Goal: Find specific page/section: Find specific page/section

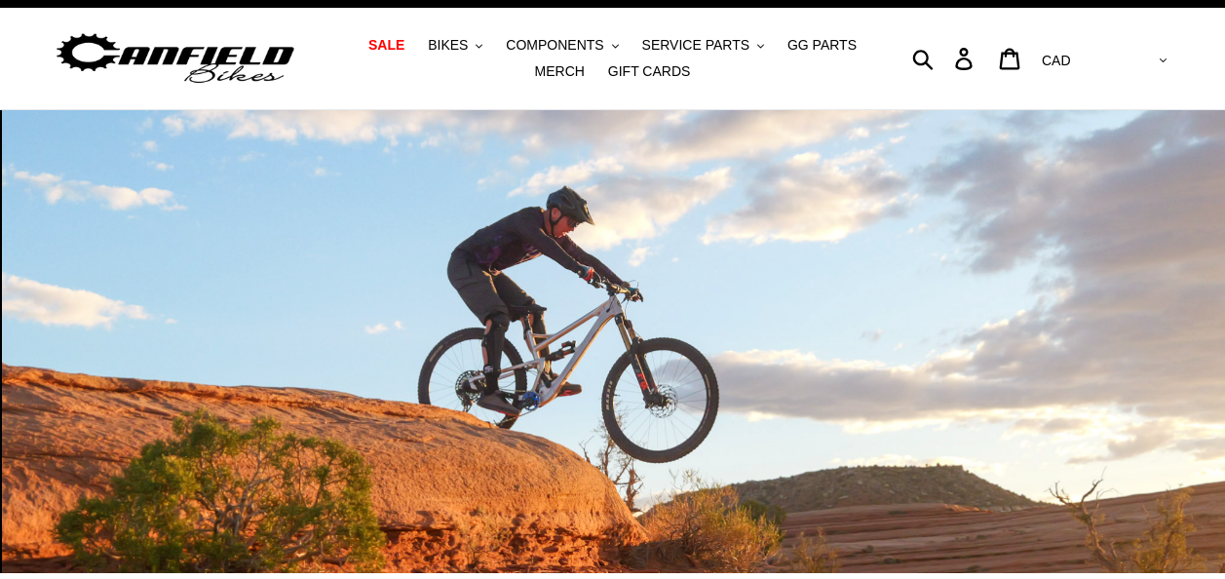
scroll to position [39, 0]
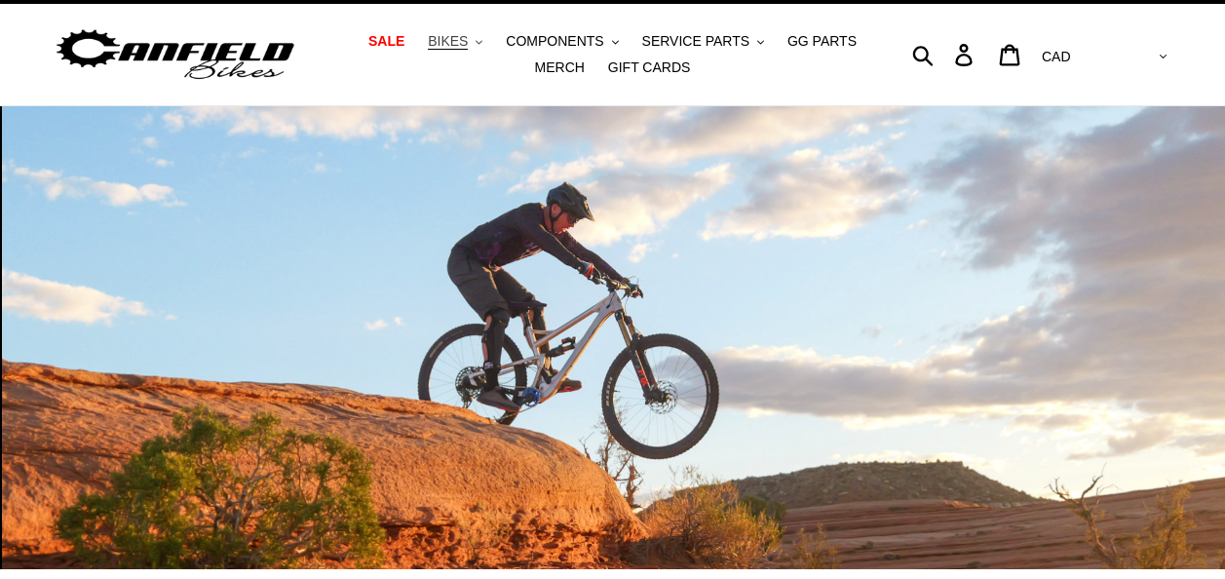
click at [440, 46] on span "BIKES" at bounding box center [448, 41] width 40 height 17
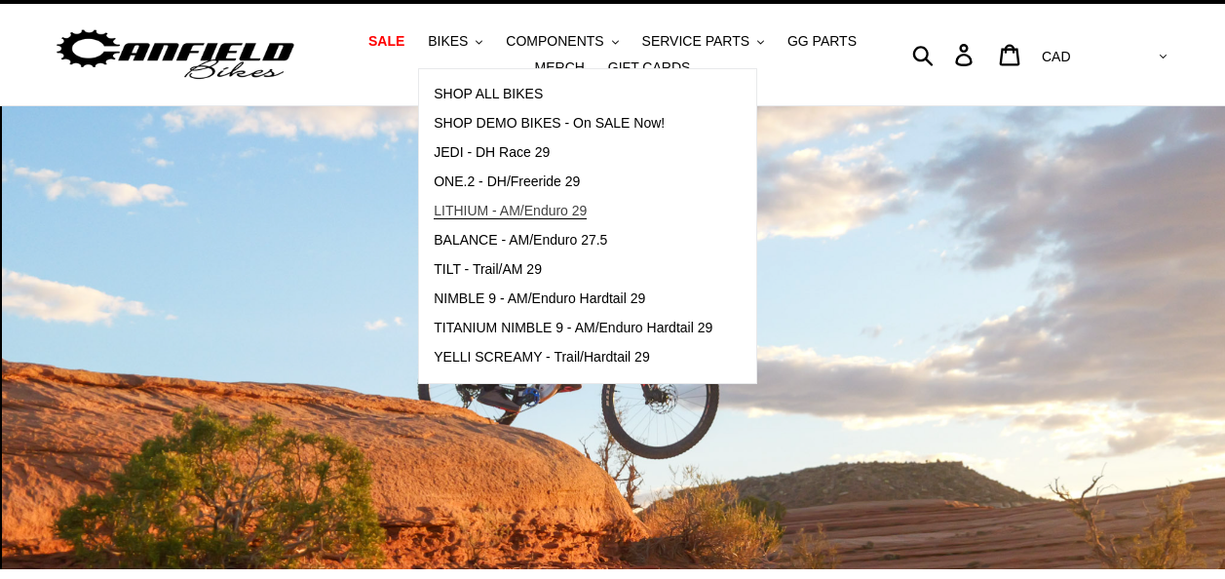
click at [529, 214] on span "LITHIUM - AM/Enduro 29" at bounding box center [510, 211] width 153 height 17
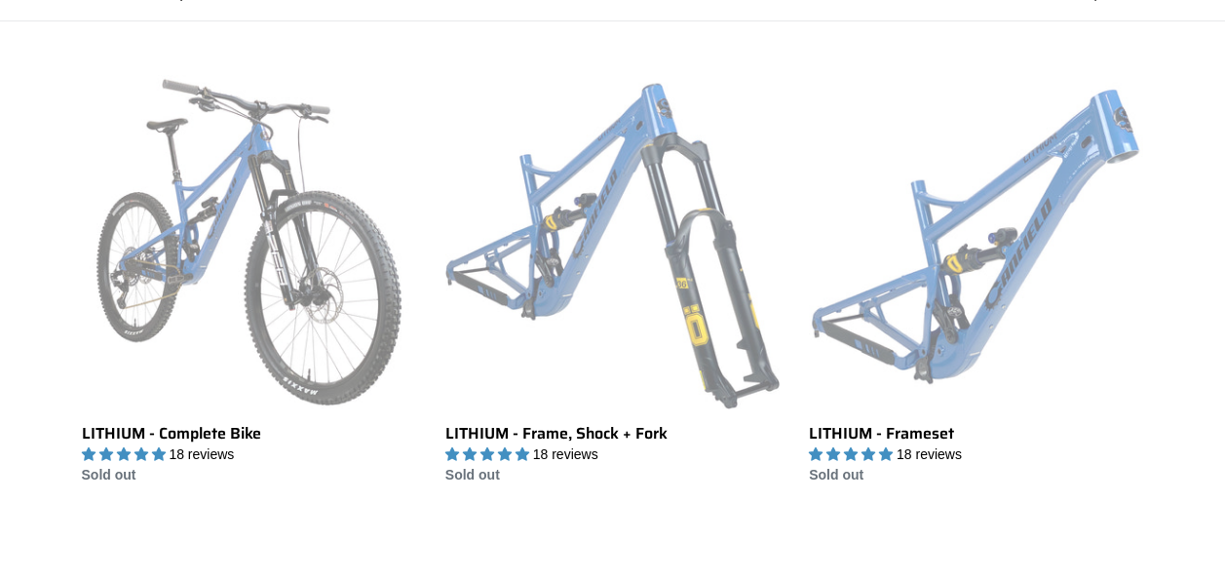
scroll to position [1013, 0]
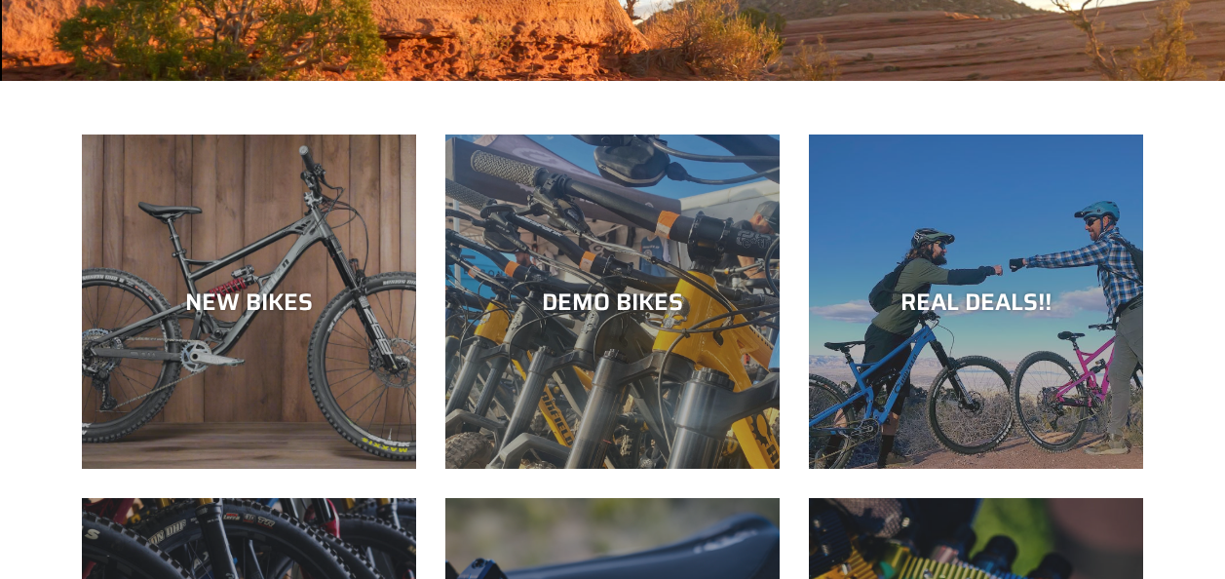
scroll to position [545, 0]
